Goal: Navigation & Orientation: Find specific page/section

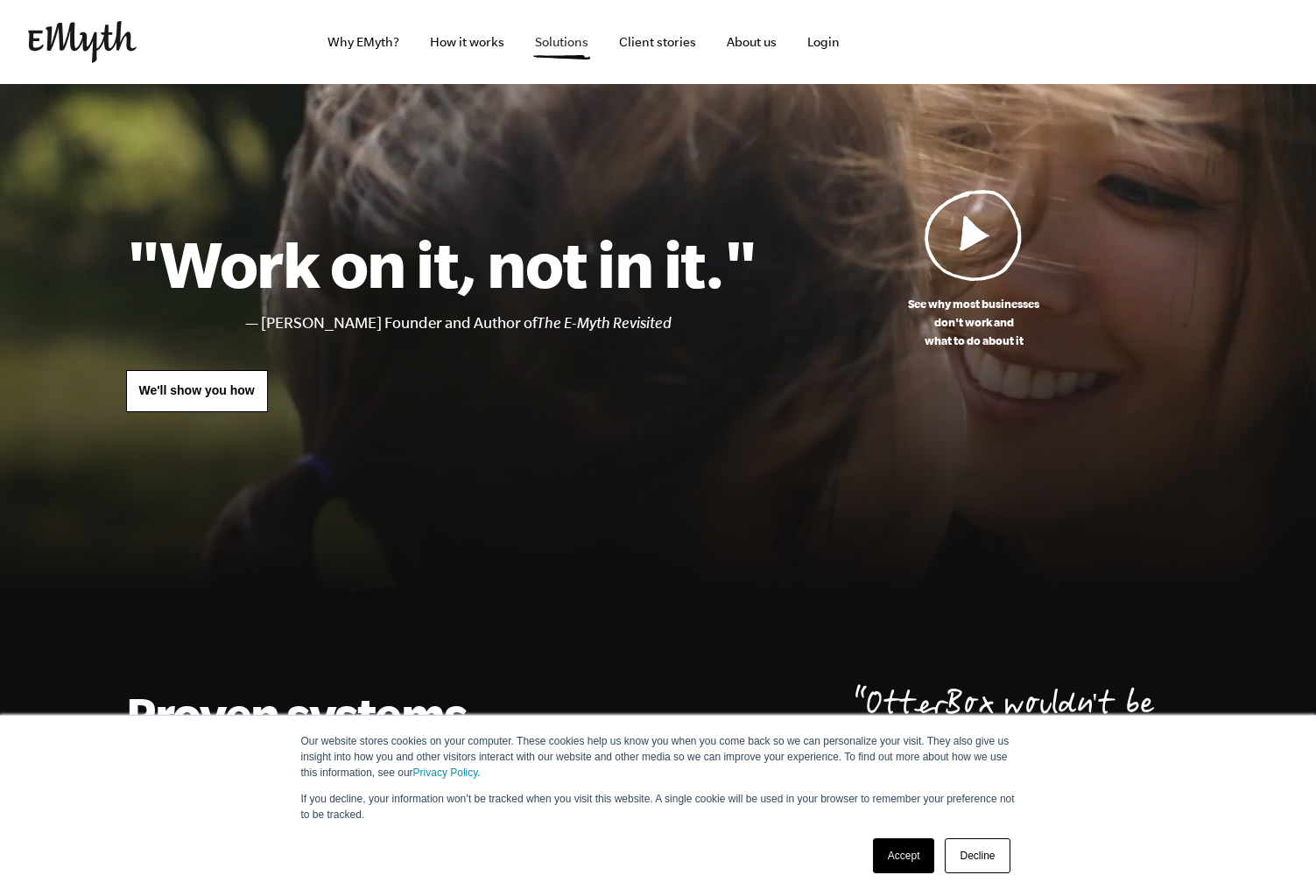
click at [563, 42] on link "Solutions" at bounding box center [561, 42] width 81 height 84
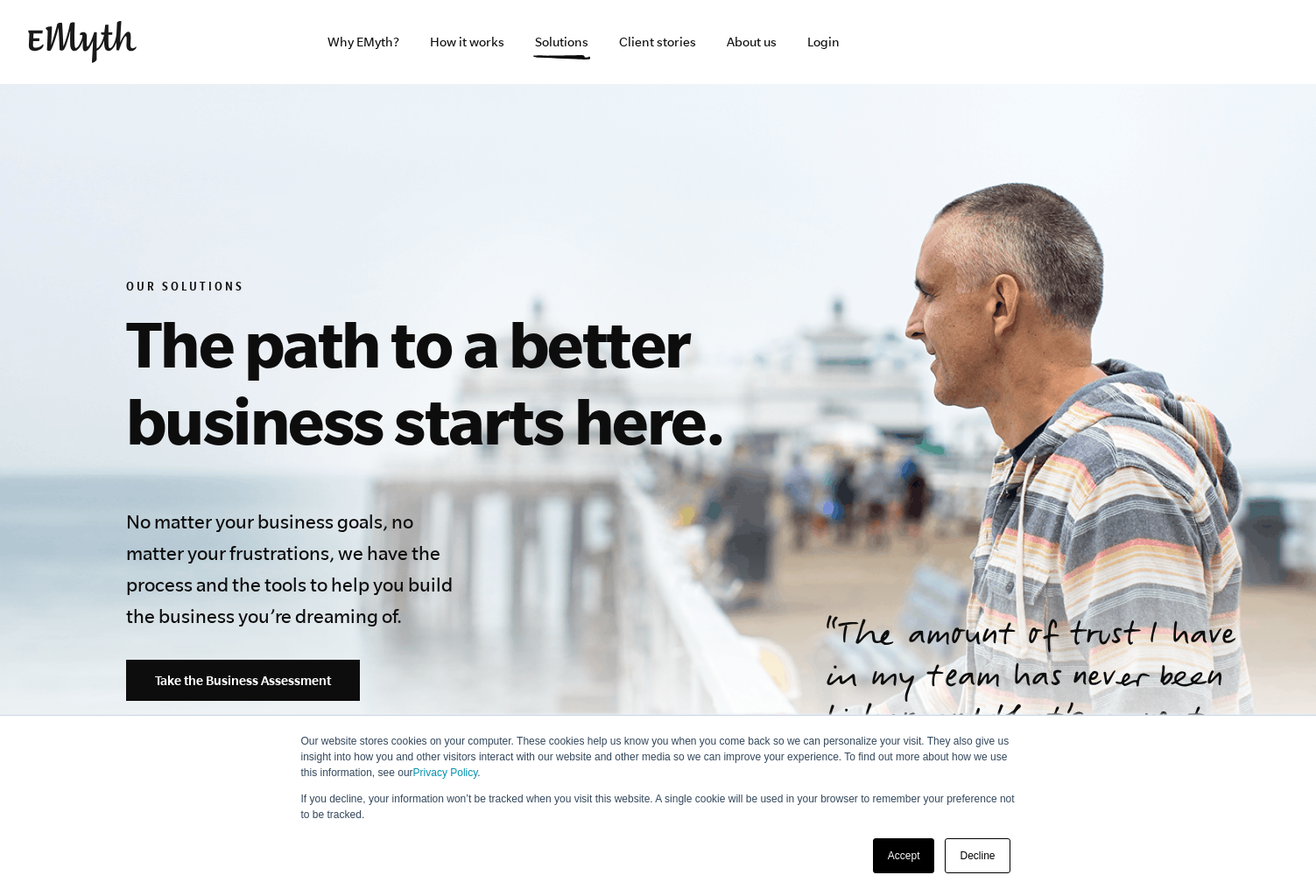
click at [91, 47] on img at bounding box center [82, 42] width 109 height 42
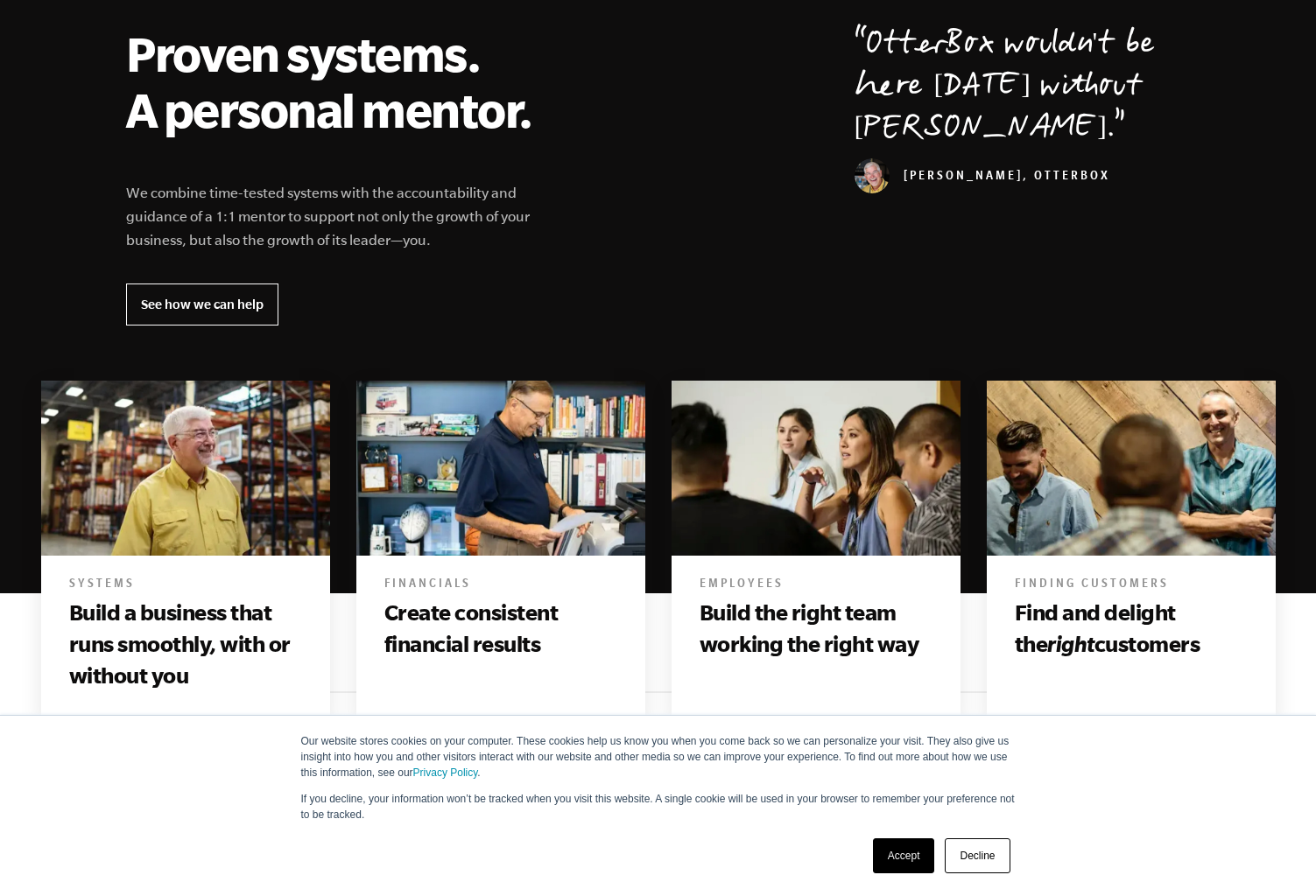
scroll to position [665, 0]
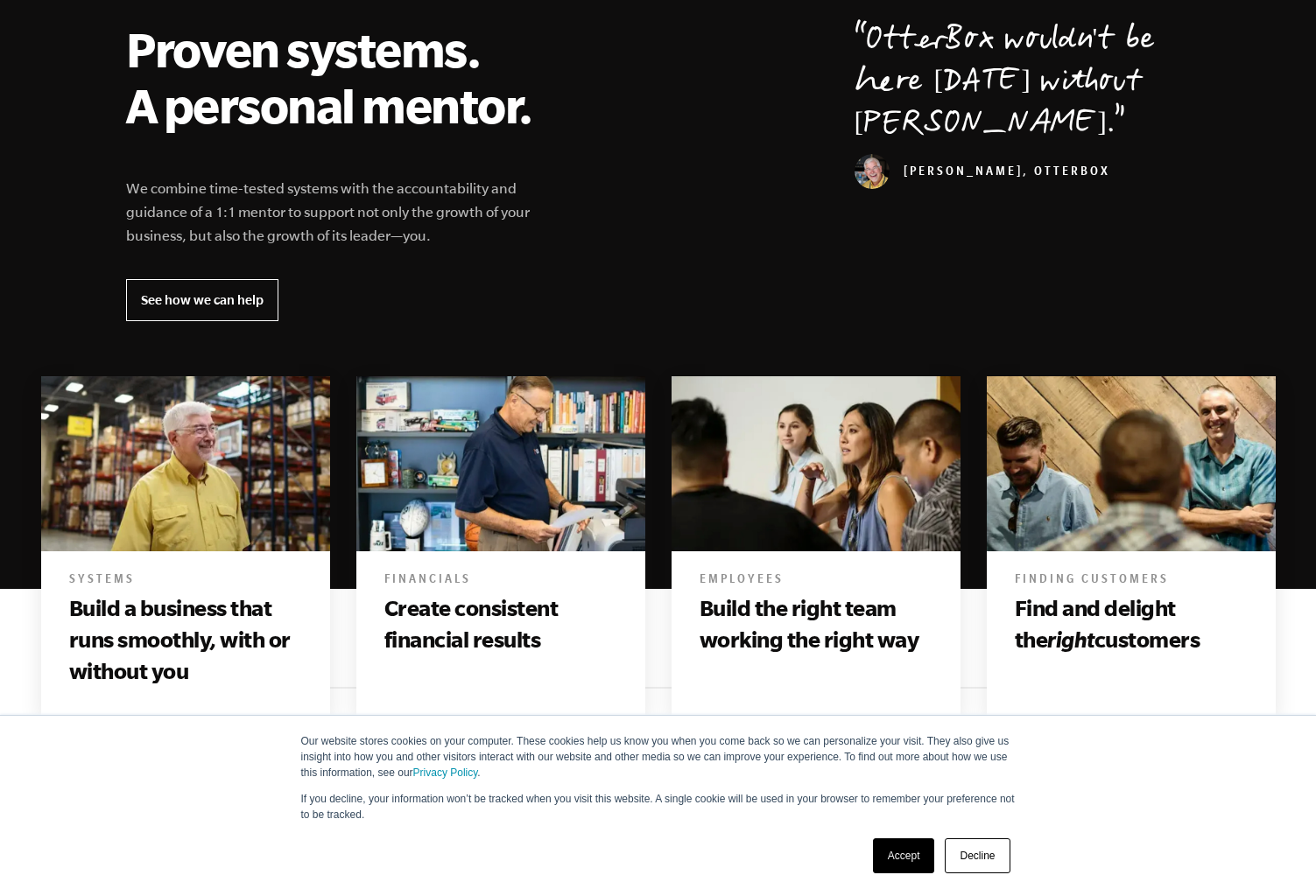
click at [424, 394] on img at bounding box center [501, 463] width 289 height 176
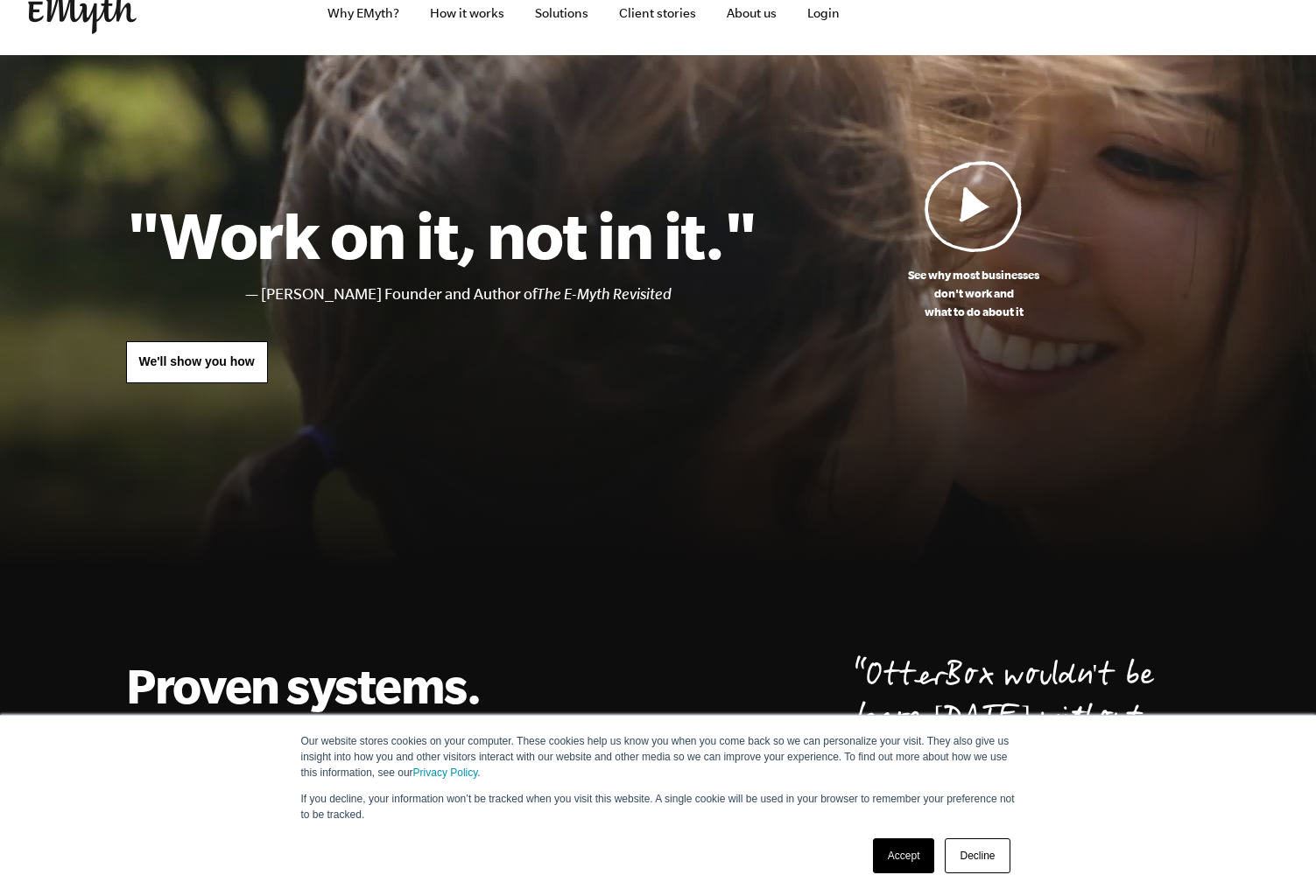
scroll to position [0, 0]
